Goal: Task Accomplishment & Management: Manage account settings

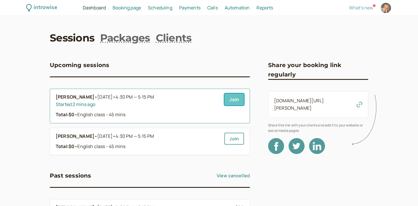
click at [231, 102] on link "Join" at bounding box center [234, 100] width 20 height 12
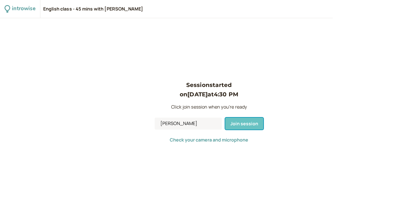
click at [235, 125] on span "Join session" at bounding box center [244, 124] width 28 height 6
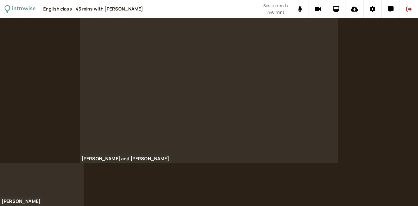
drag, startPoint x: 151, startPoint y: 11, endPoint x: 156, endPoint y: 11, distance: 5.4
click at [156, 11] on div "English class - 45 mins with Sonya Davidova" at bounding box center [153, 9] width 220 height 18
click at [180, 2] on div "English class - 45 mins with Sonya Davidova" at bounding box center [153, 9] width 220 height 18
click at [338, 9] on icon at bounding box center [336, 9] width 7 height 6
click at [333, 6] on button at bounding box center [336, 9] width 18 height 18
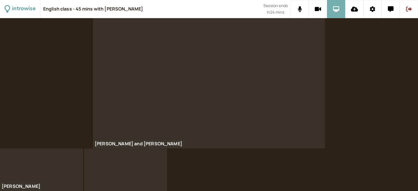
click at [334, 13] on button at bounding box center [336, 9] width 18 height 18
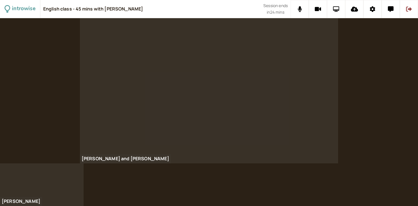
click at [342, 11] on button at bounding box center [336, 9] width 18 height 18
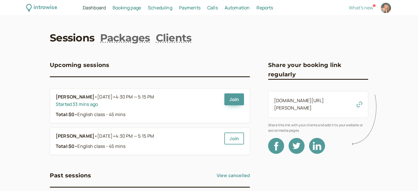
click at [134, 8] on span "Booking page" at bounding box center [127, 8] width 28 height 6
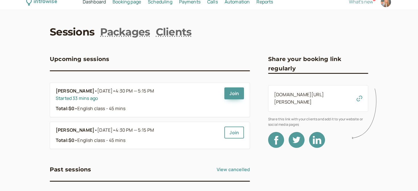
click at [120, 3] on span "Booking page" at bounding box center [127, 2] width 28 height 6
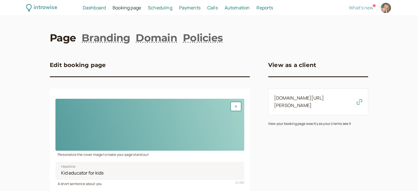
click at [163, 9] on span "Scheduling" at bounding box center [160, 8] width 24 height 6
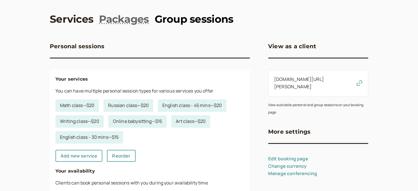
scroll to position [18, 0]
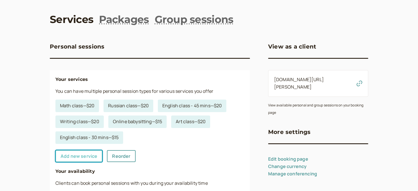
click at [82, 152] on link "Add new service" at bounding box center [78, 156] width 47 height 12
select select "30"
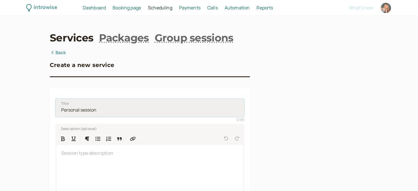
click at [89, 112] on input "Title" at bounding box center [149, 108] width 189 height 18
drag, startPoint x: 107, startPoint y: 107, endPoint x: 112, endPoint y: 113, distance: 7.7
click at [112, 113] on input "Title" at bounding box center [149, 108] width 189 height 18
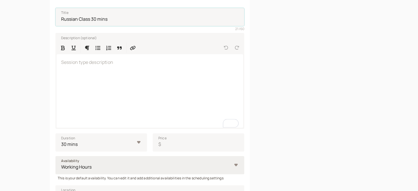
scroll to position [98, 0]
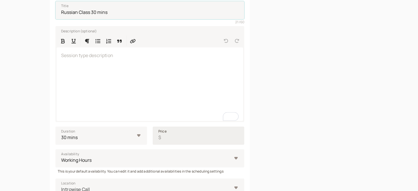
type input "Russian Class 30 mins"
click at [173, 138] on input "Price $" at bounding box center [199, 136] width 92 height 18
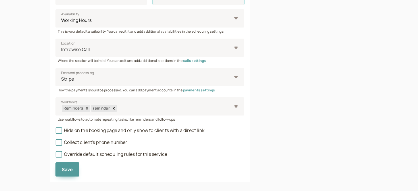
scroll to position [245, 0]
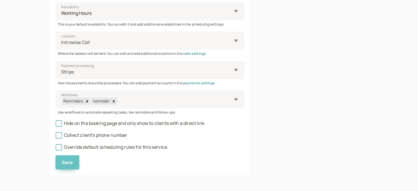
type input "15"
click at [65, 164] on span "Save" at bounding box center [67, 163] width 11 height 6
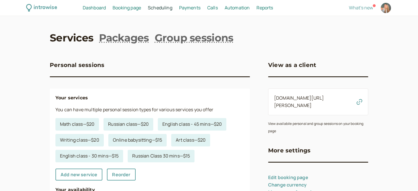
click at [121, 6] on span "Booking page" at bounding box center [127, 8] width 28 height 6
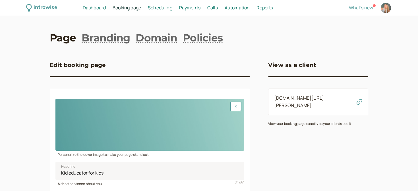
click at [168, 7] on span "Scheduling" at bounding box center [160, 8] width 24 height 6
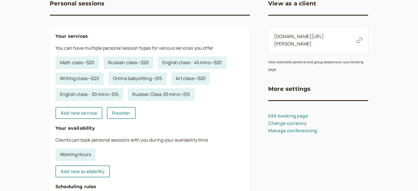
scroll to position [201, 0]
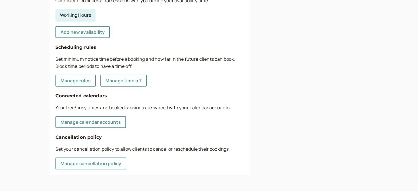
click at [75, 16] on link "Working Hours" at bounding box center [75, 15] width 40 height 13
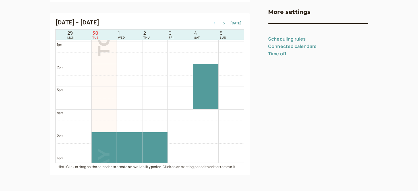
scroll to position [321, 0]
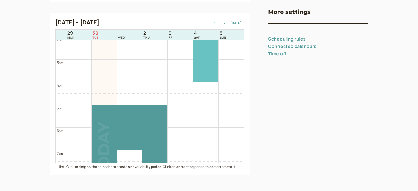
click at [204, 76] on div at bounding box center [205, 59] width 25 height 45
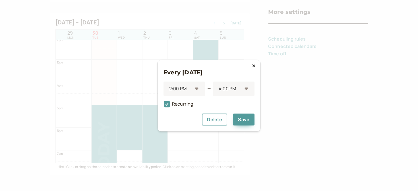
click at [256, 64] on button at bounding box center [254, 66] width 7 height 6
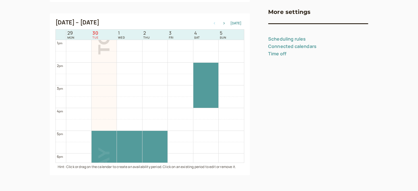
scroll to position [272, 0]
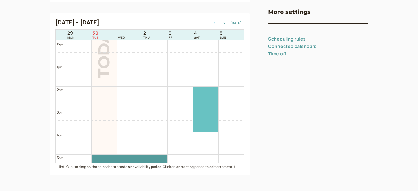
click at [206, 104] on div at bounding box center [205, 109] width 25 height 45
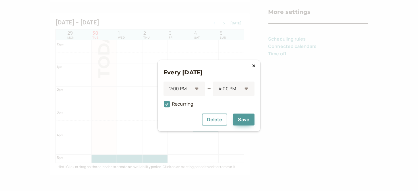
click at [253, 67] on icon at bounding box center [253, 65] width 3 height 5
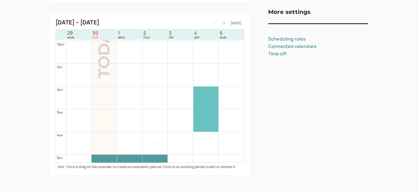
click at [206, 102] on div at bounding box center [205, 109] width 25 height 45
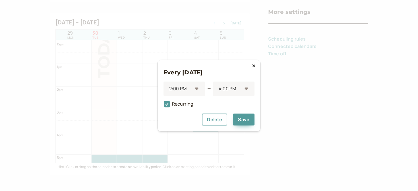
click at [253, 65] on icon at bounding box center [253, 65] width 3 height 5
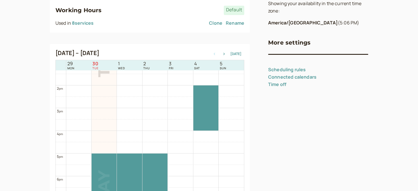
scroll to position [119, 0]
